Goal: Task Accomplishment & Management: Manage account settings

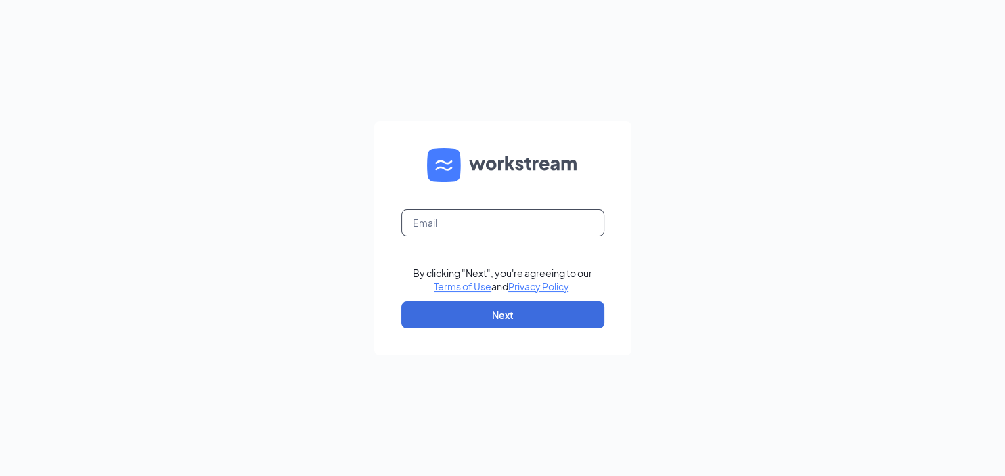
click at [455, 221] on input "text" at bounding box center [502, 222] width 203 height 27
click at [455, 221] on input "staceyogglesby@" at bounding box center [502, 222] width 203 height 27
click at [496, 227] on input "staceyoglesby@" at bounding box center [502, 222] width 203 height 27
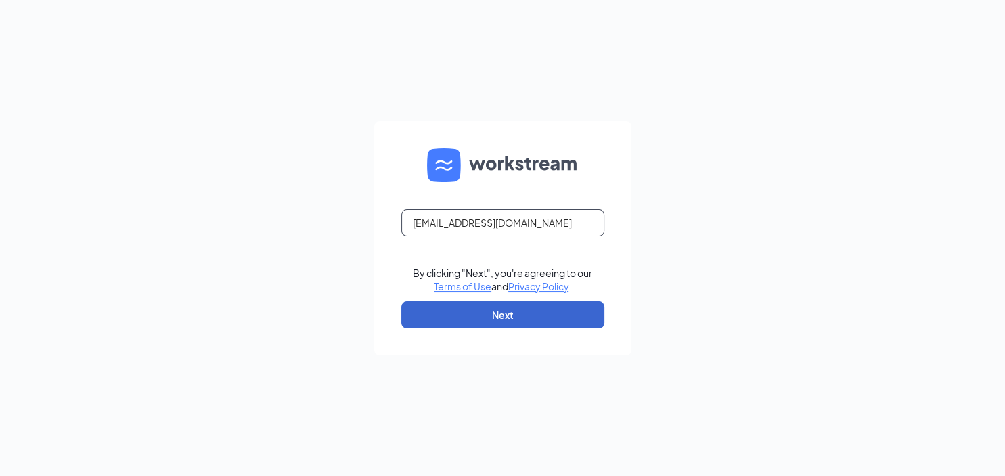
type input "[EMAIL_ADDRESS][DOMAIN_NAME]"
click at [524, 323] on button "Next" at bounding box center [502, 314] width 203 height 27
